Goal: Navigation & Orientation: Find specific page/section

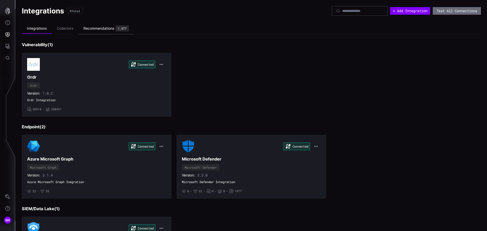
click at [92, 29] on div "Recommendations" at bounding box center [98, 28] width 31 height 5
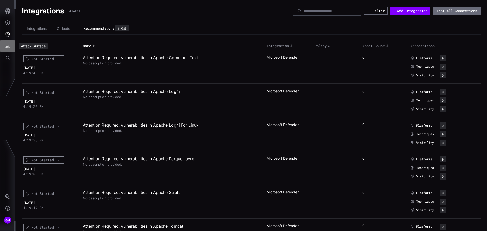
click at [10, 46] on button "Attack Surface" at bounding box center [7, 46] width 15 height 12
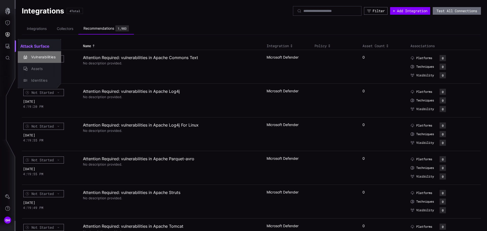
click at [33, 60] on div "Vulnerabilities" at bounding box center [42, 57] width 27 height 6
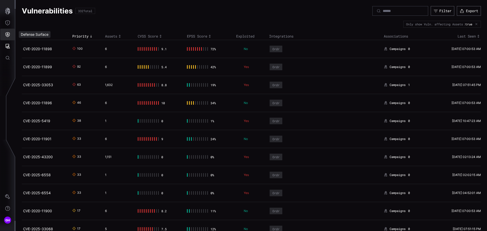
click at [8, 33] on icon "Defense Surface" at bounding box center [7, 34] width 5 height 5
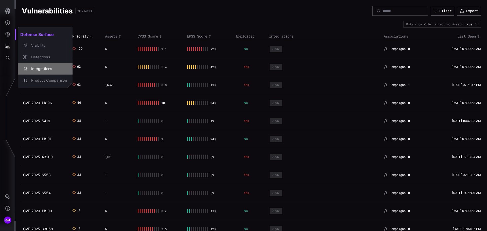
click at [35, 67] on div "Integrations" at bounding box center [48, 69] width 38 height 6
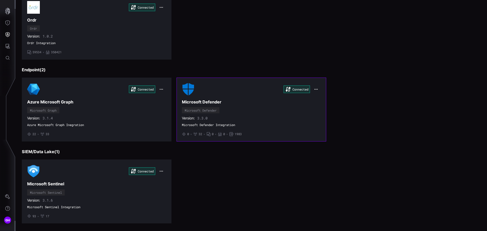
scroll to position [63, 0]
